Goal: Task Accomplishment & Management: Use online tool/utility

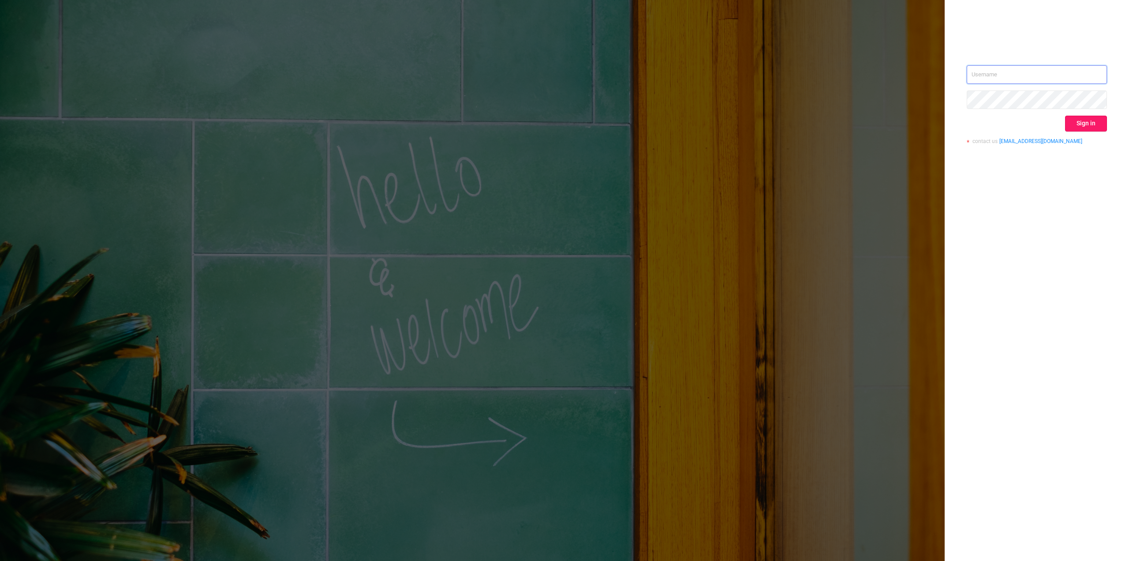
type input "[PERSON_NAME][EMAIL_ADDRESS][DOMAIN_NAME]"
click at [1083, 119] on button "Sign in" at bounding box center [1086, 124] width 42 height 16
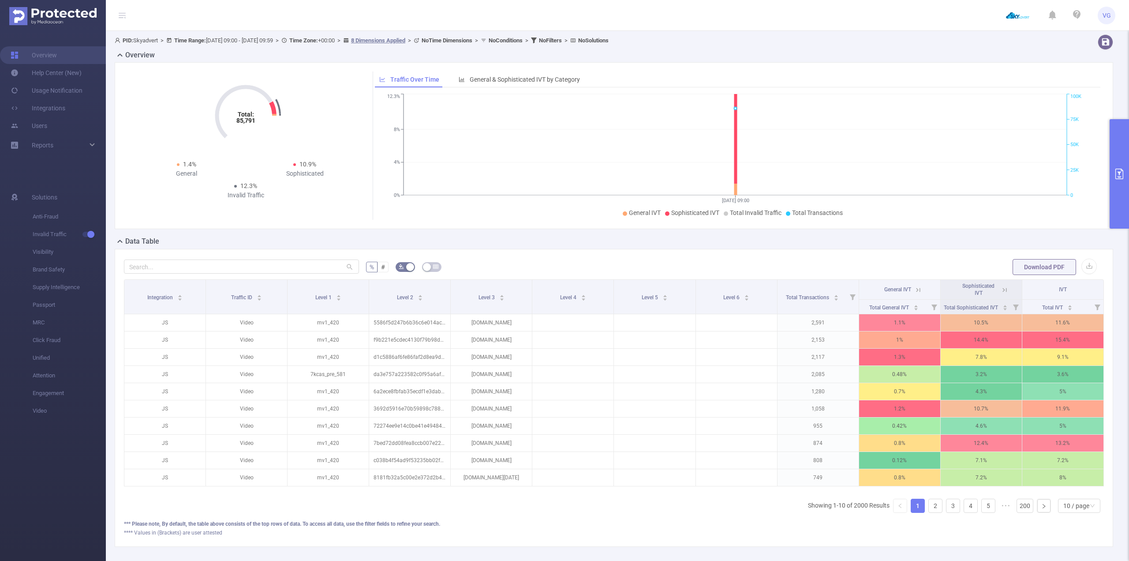
click at [1121, 167] on button "primary" at bounding box center [1119, 173] width 19 height 109
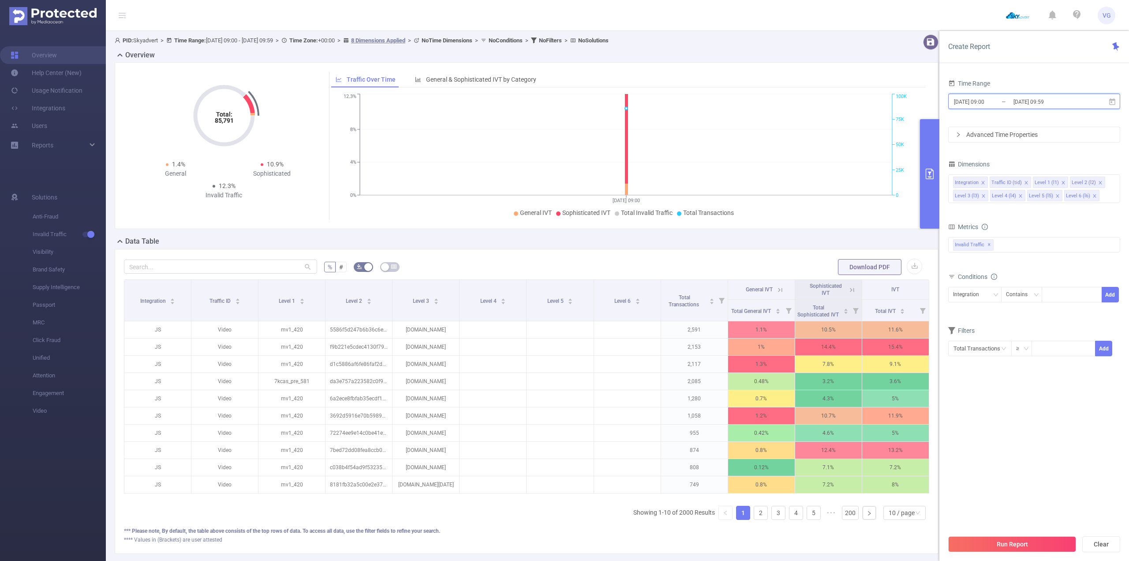
click at [1111, 102] on icon at bounding box center [1112, 101] width 6 height 7
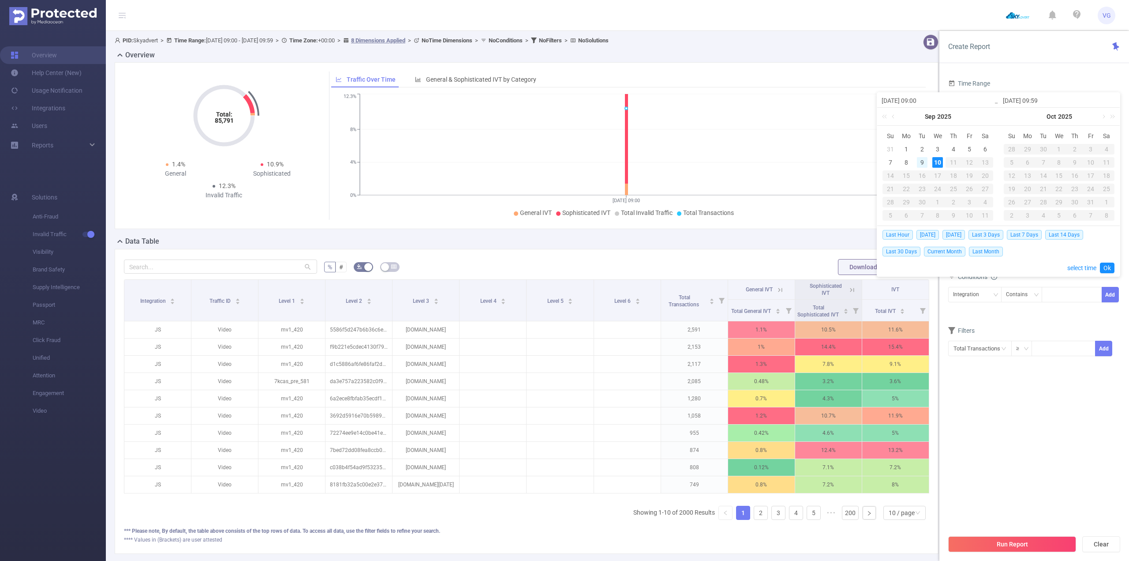
click at [918, 161] on div "9" at bounding box center [922, 162] width 11 height 11
click at [920, 161] on div "9" at bounding box center [922, 162] width 11 height 11
type input "[DATE] 09:00"
type input "[DATE] 09:59"
type input "[DATE] 09:00"
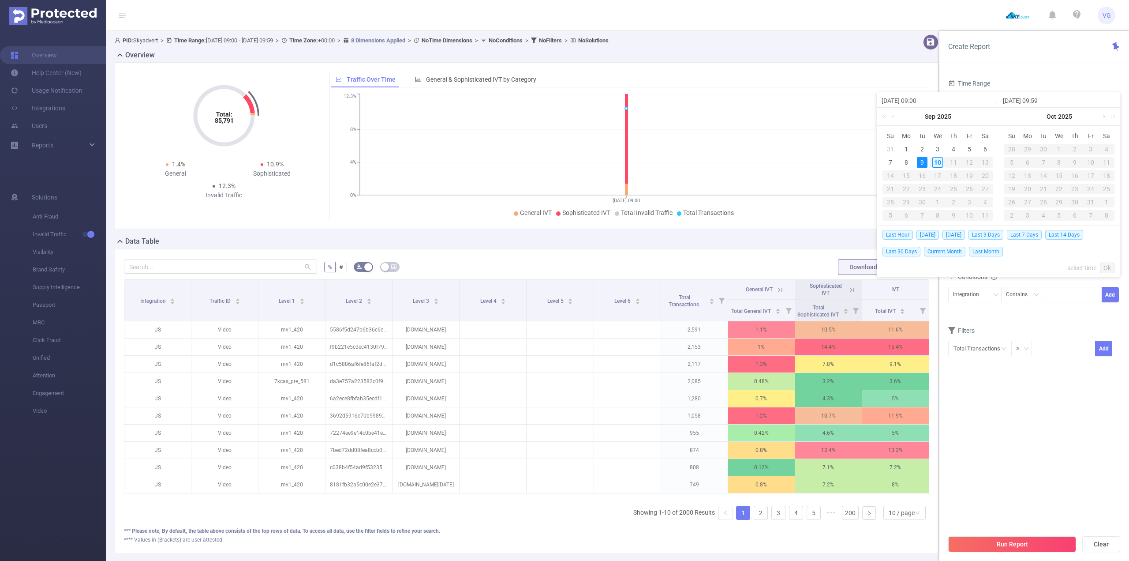
type input "[DATE] 09:59"
click at [950, 234] on span "[DATE]" at bounding box center [953, 235] width 22 height 10
type input "[DATE] 00:00"
type input "[DATE] 23:59"
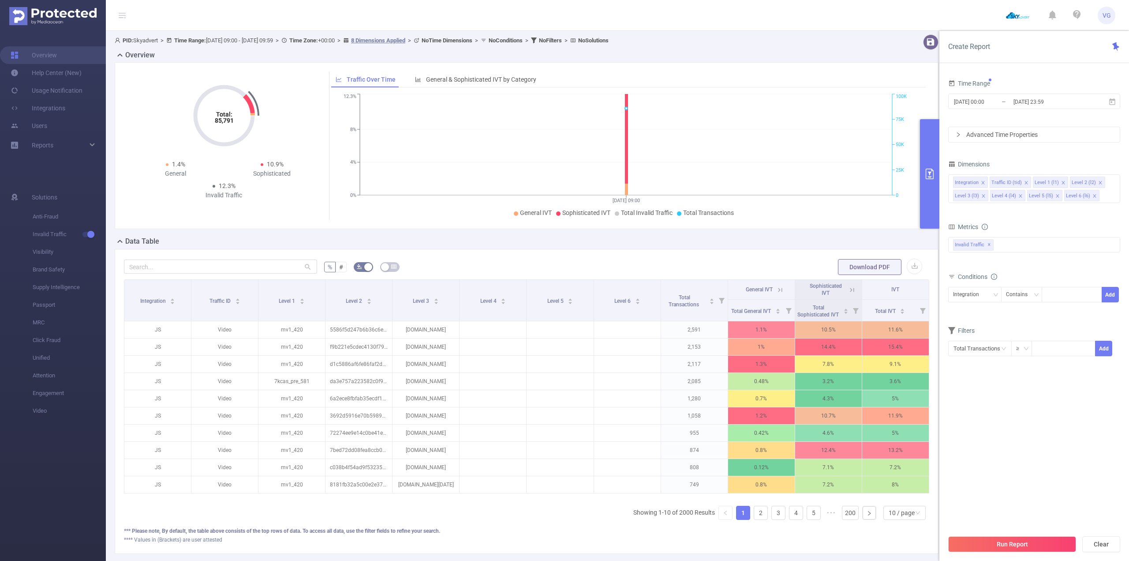
click at [956, 235] on div "Metrics" at bounding box center [1034, 228] width 172 height 15
click at [1013, 238] on div "Invalid Traffic ✕" at bounding box center [1034, 244] width 172 height 15
click at [1006, 248] on span "Anti-Fraud" at bounding box center [1043, 249] width 151 height 12
click at [997, 210] on form "Dimensions Integration Traffic ID (tid) Level 1 (l1) Level 2 (l2) Level 3 (l3) …" at bounding box center [1034, 262] width 172 height 209
click at [991, 549] on button "Run Report" at bounding box center [1012, 544] width 128 height 16
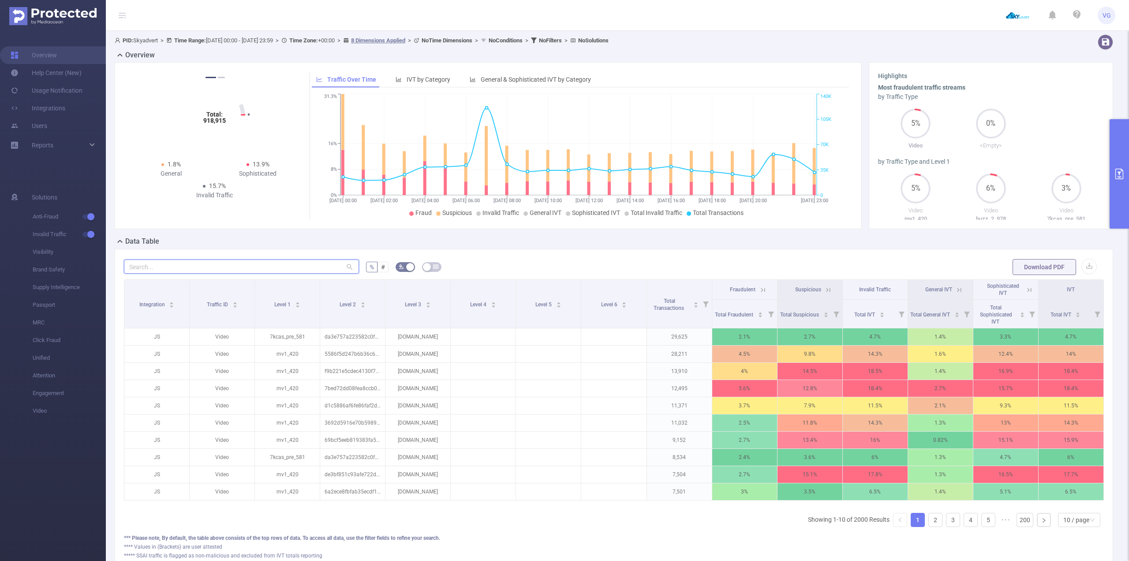
click at [196, 270] on input "text" at bounding box center [241, 266] width 235 height 14
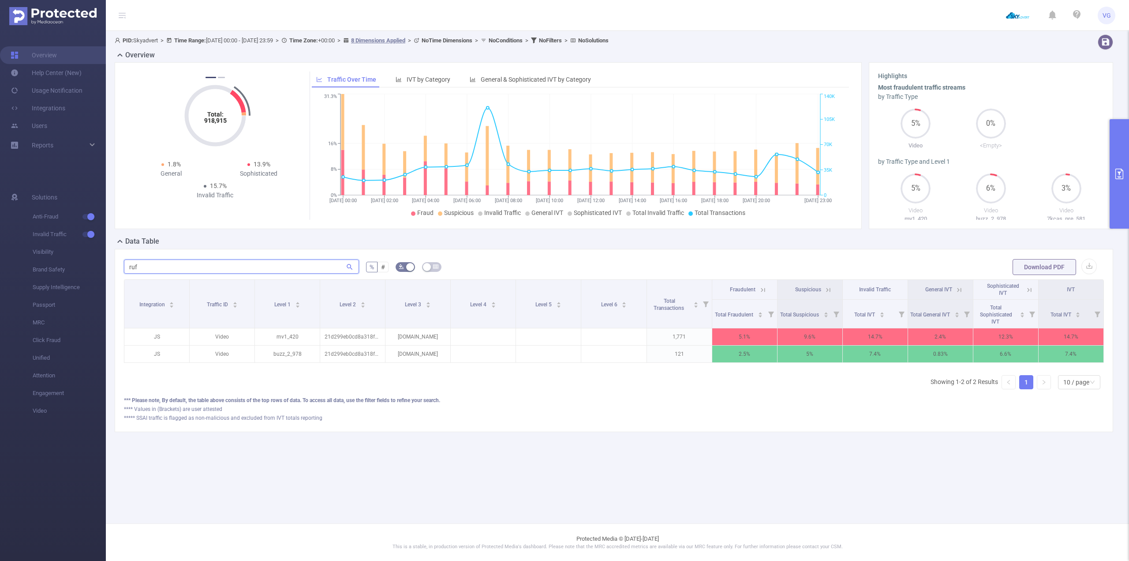
scroll to position [0, 2]
type input "ruf"
drag, startPoint x: 933, startPoint y: 335, endPoint x: 957, endPoint y: 336, distance: 23.4
click at [957, 336] on p "2.4%" at bounding box center [938, 336] width 65 height 17
click at [796, 474] on main "PID: Skyadvert > Time Range: [DATE] 00:00 - [DATE] 23:59 > Time Zone: +00:00 > …" at bounding box center [617, 261] width 1023 height 523
